Goal: Submit feedback/report problem

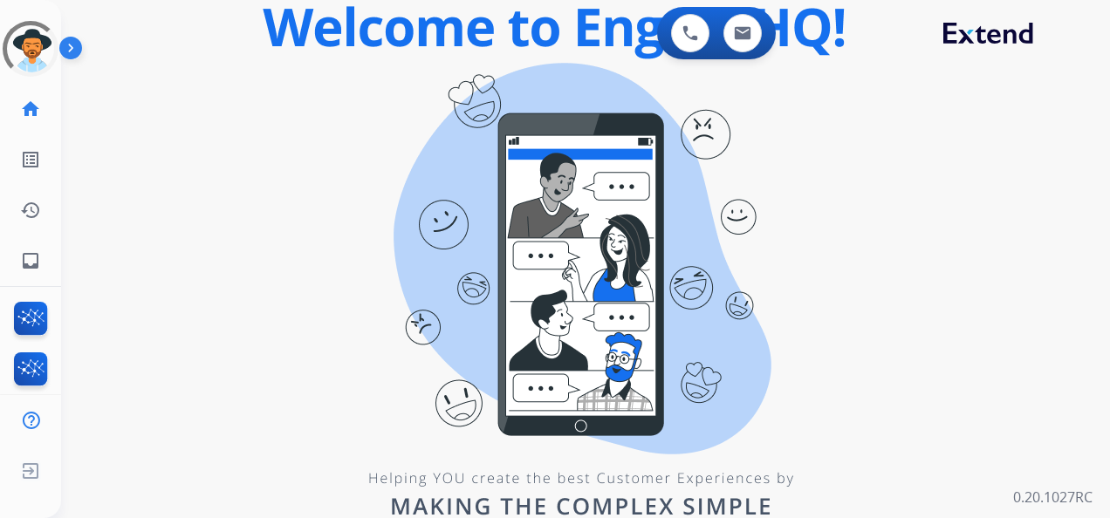
click at [253, 92] on div "swap_horiz Break voice bridge close_fullscreen Connect 3-Way Call merge_type Se…" at bounding box center [564, 105] width 1007 height 84
drag, startPoint x: 168, startPoint y: 42, endPoint x: 91, endPoint y: 12, distance: 82.3
click at [91, 12] on div "0 Voice Interactions 0 Email Interactions swap_horiz Break voice bridge close_f…" at bounding box center [585, 259] width 1049 height 518
drag, startPoint x: 91, startPoint y: 12, endPoint x: 26, endPoint y: 44, distance: 72.2
click at [26, 44] on div at bounding box center [31, 49] width 56 height 56
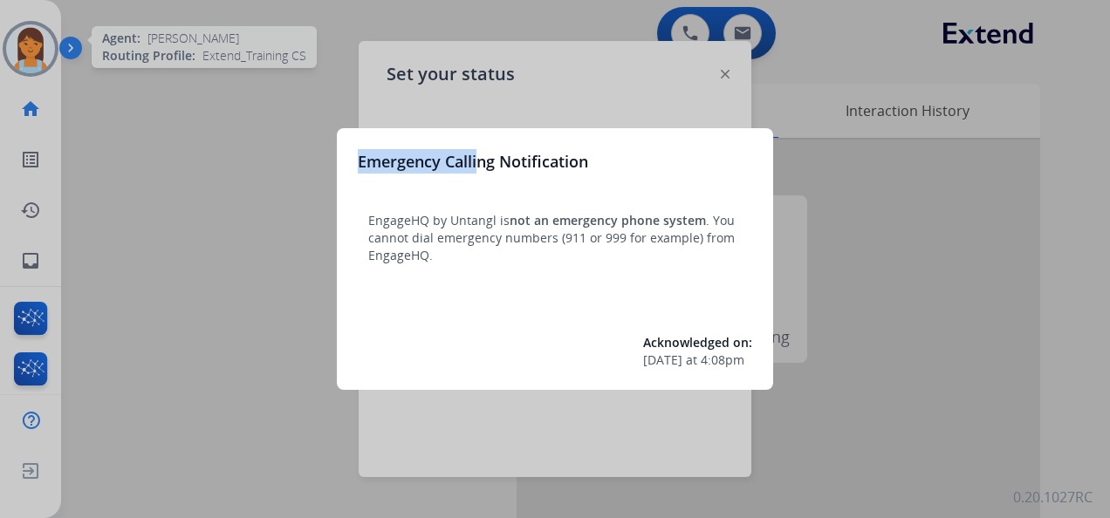
drag, startPoint x: 476, startPoint y: 127, endPoint x: 459, endPoint y: 111, distance: 23.4
click at [465, 114] on div "Emergency Calling Notification EngageHQ by Untangl is not an emergency phone sy…" at bounding box center [555, 259] width 1110 height 518
click at [308, 121] on div at bounding box center [555, 259] width 1110 height 518
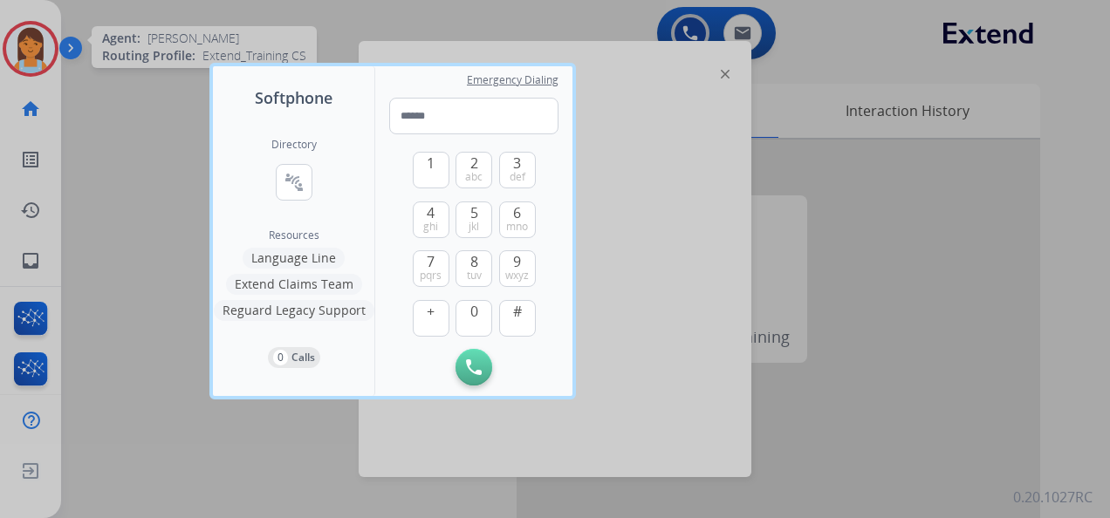
click at [242, 124] on div "Directory connect_without_contact Resource Directory Resources Language Line Ex…" at bounding box center [293, 253] width 161 height 286
drag, startPoint x: 145, startPoint y: 131, endPoint x: 243, endPoint y: 150, distance: 99.6
click at [144, 129] on div at bounding box center [555, 259] width 1110 height 518
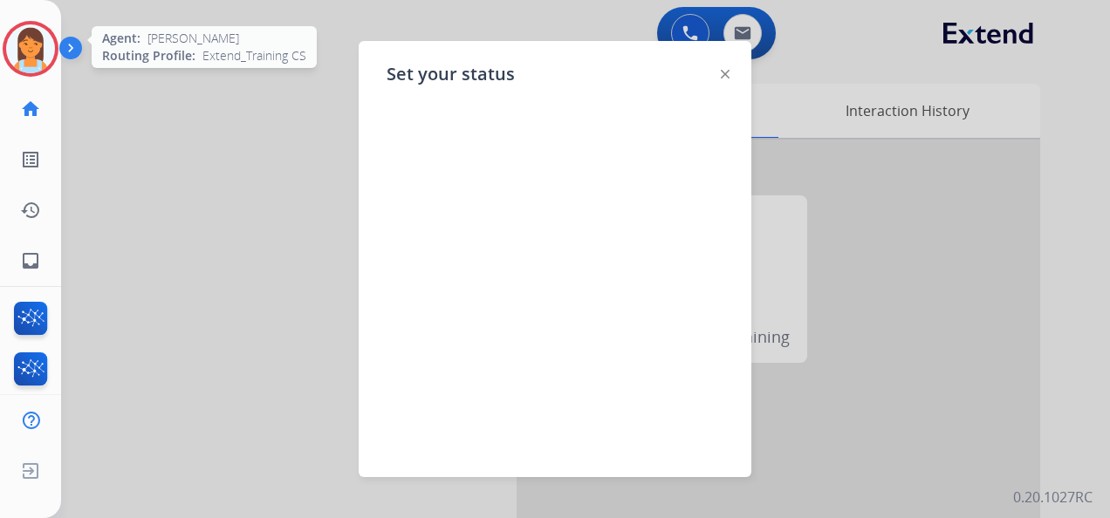
click at [257, 181] on div at bounding box center [555, 259] width 1110 height 518
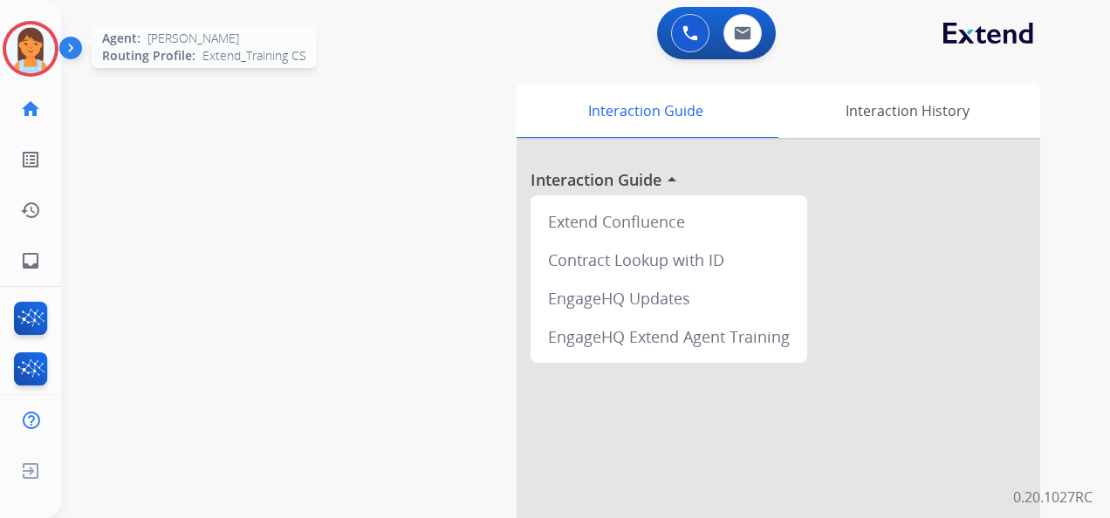
click at [22, 58] on img at bounding box center [30, 48] width 49 height 49
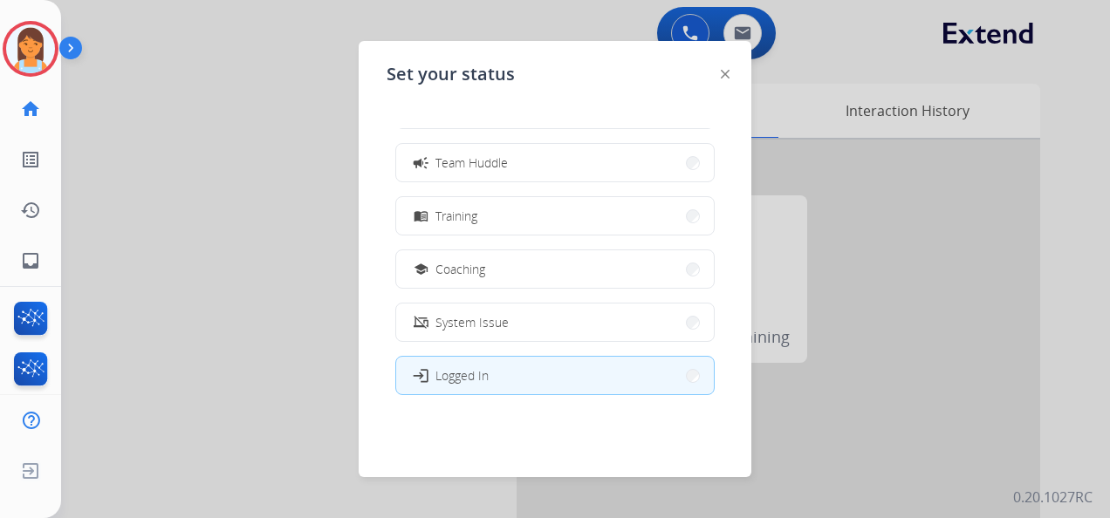
scroll to position [276, 0]
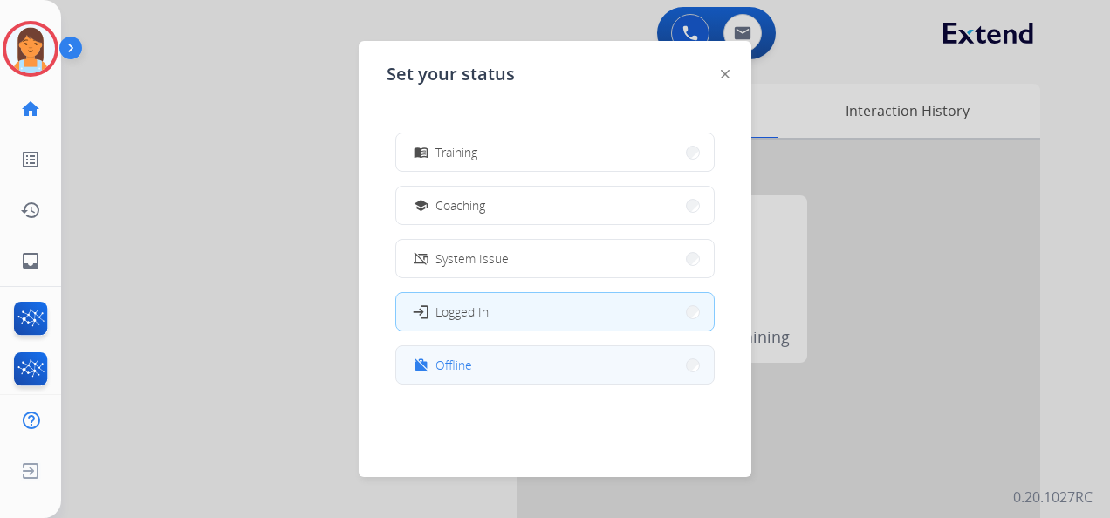
click at [504, 373] on button "work_off Offline" at bounding box center [555, 365] width 318 height 38
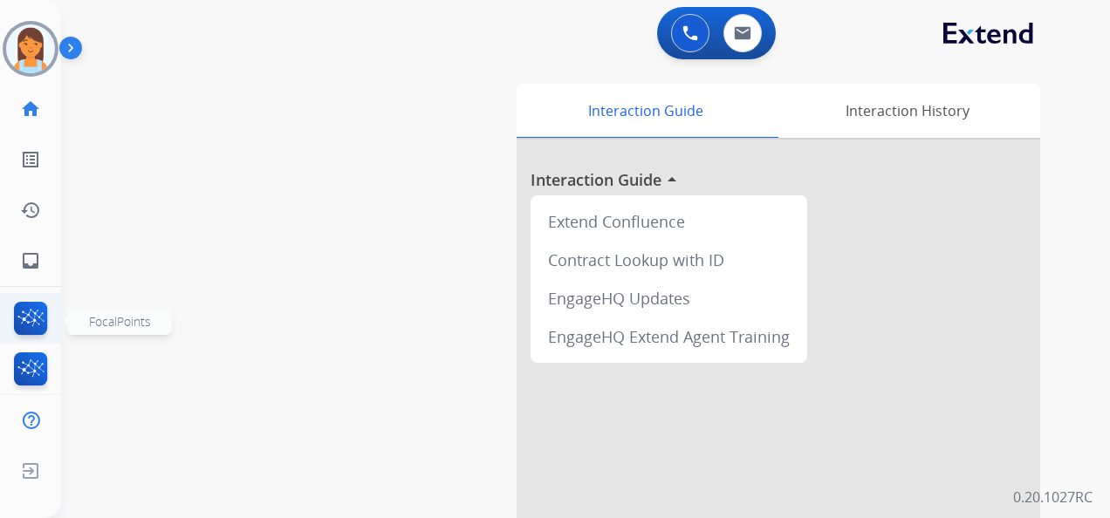
click at [25, 316] on img at bounding box center [30, 322] width 41 height 40
